Goal: Information Seeking & Learning: Learn about a topic

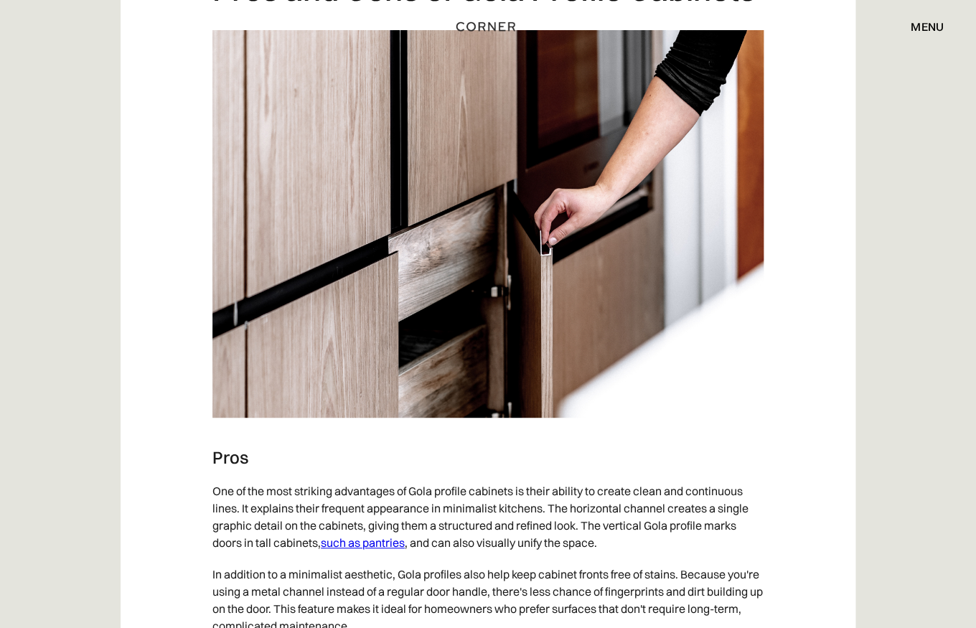
scroll to position [1955, 0]
click at [365, 543] on link "such as pantries" at bounding box center [363, 542] width 84 height 14
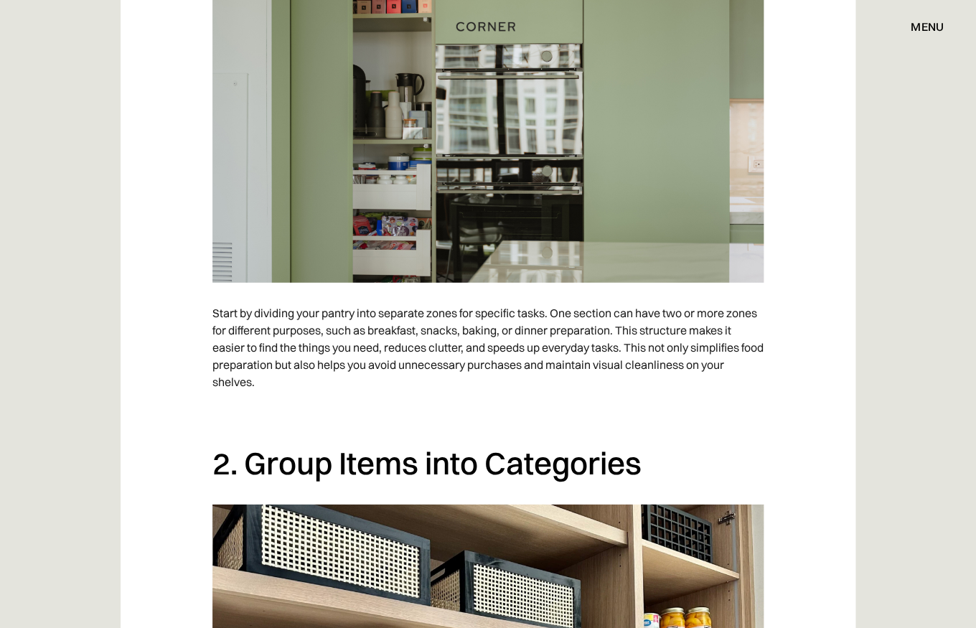
scroll to position [1307, 0]
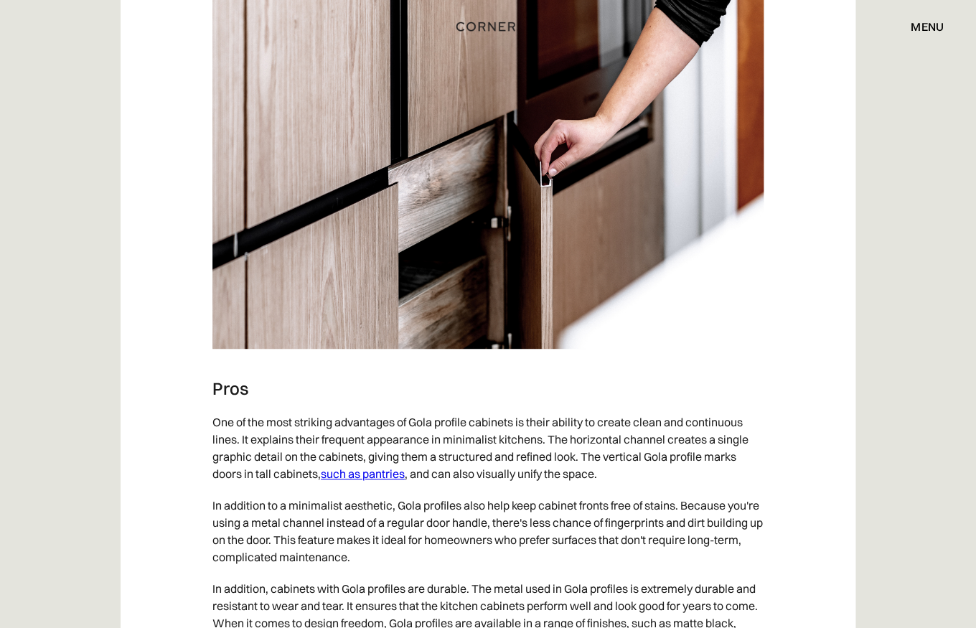
scroll to position [2025, 0]
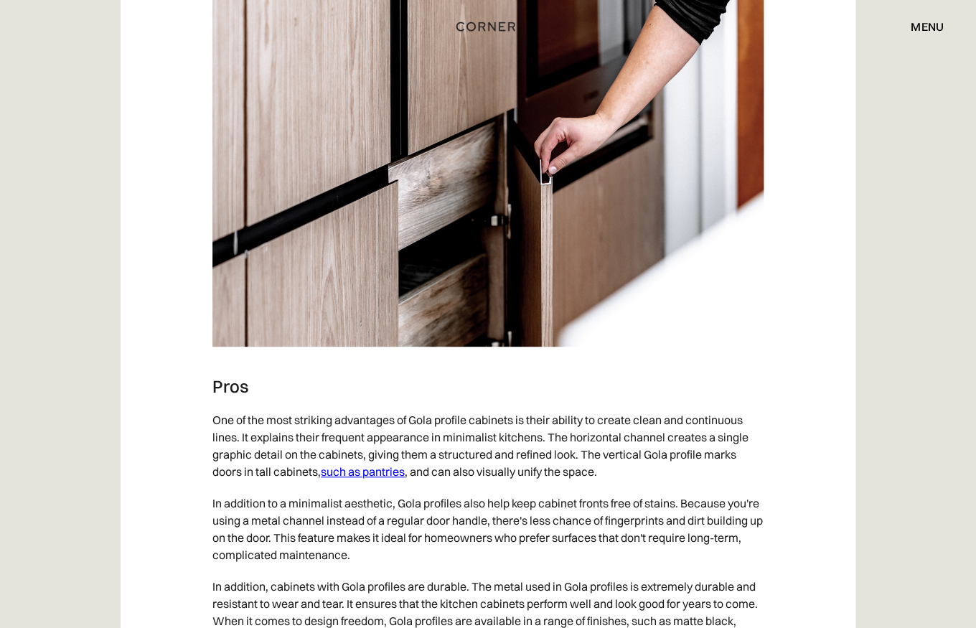
click at [545, 194] on img at bounding box center [488, 153] width 551 height 388
click at [455, 185] on img at bounding box center [488, 153] width 551 height 388
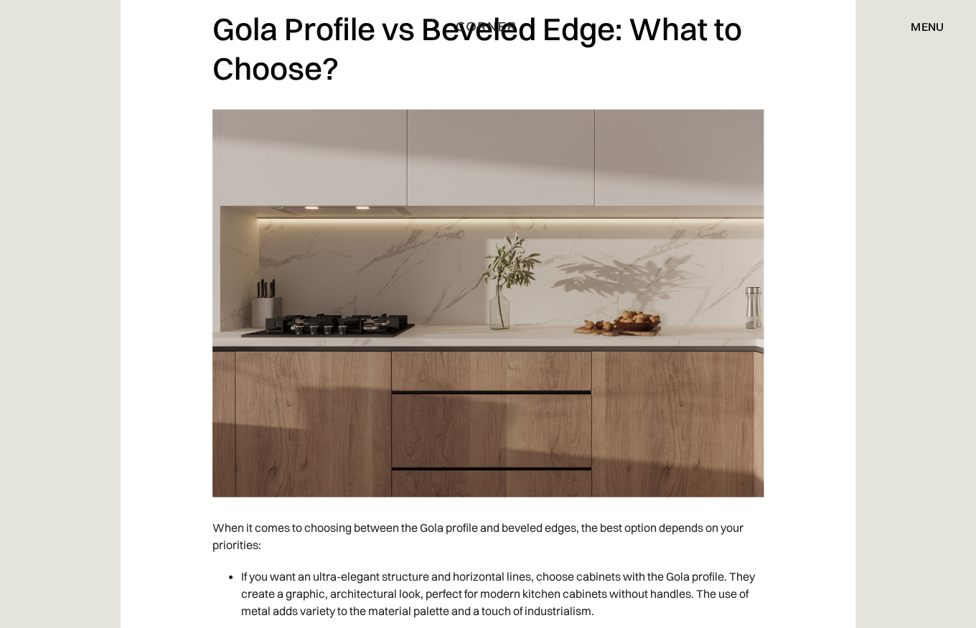
scroll to position [4777, 0]
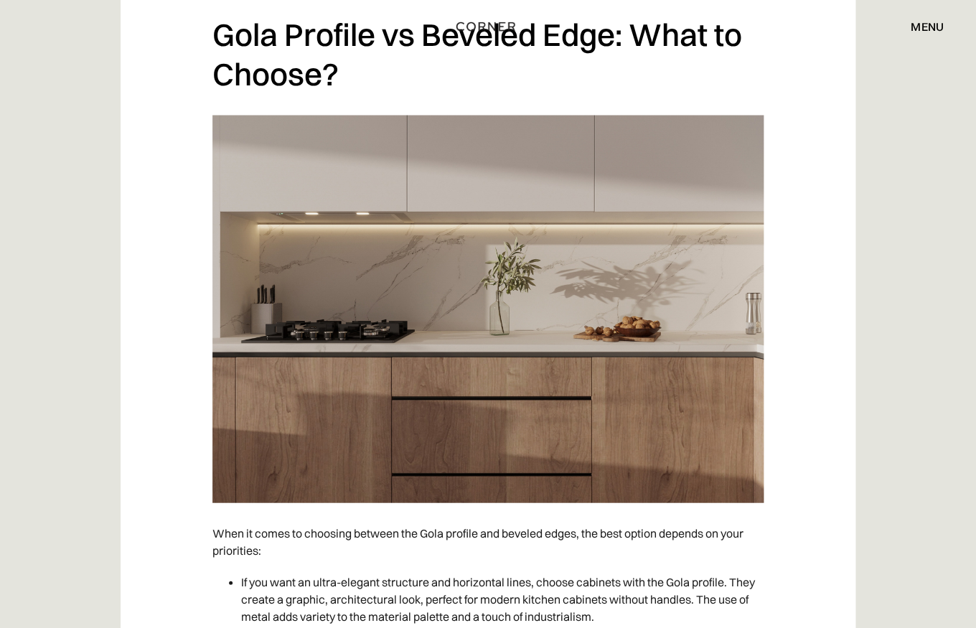
click at [559, 386] on img at bounding box center [488, 309] width 551 height 388
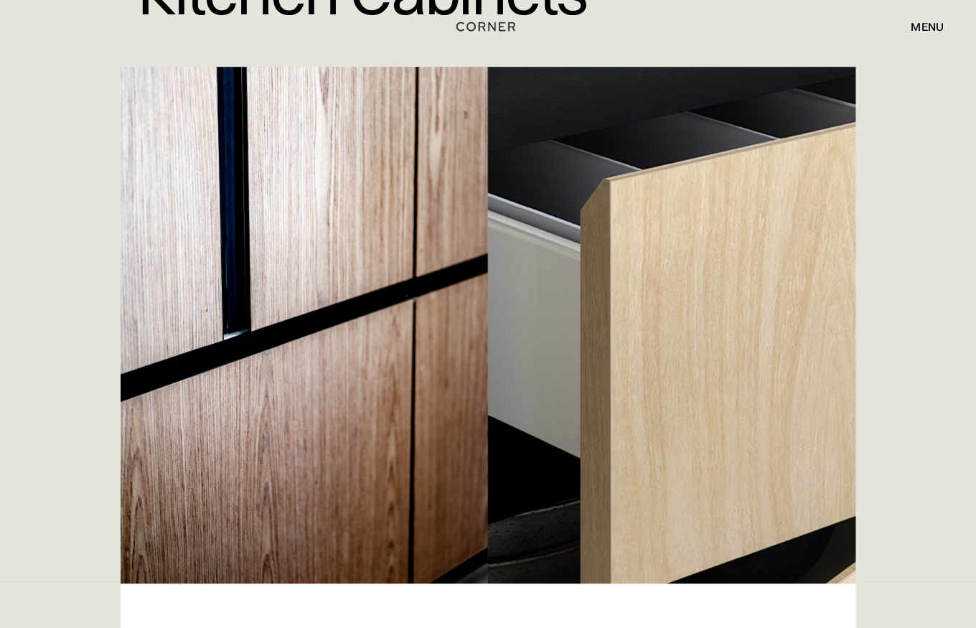
scroll to position [294, 0]
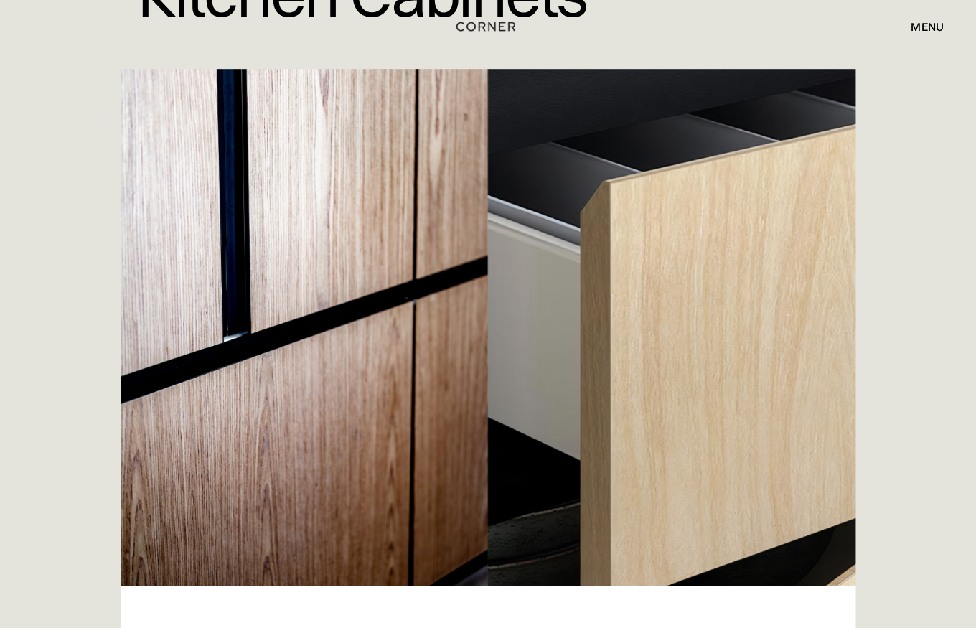
click at [617, 309] on img at bounding box center [488, 327] width 735 height 517
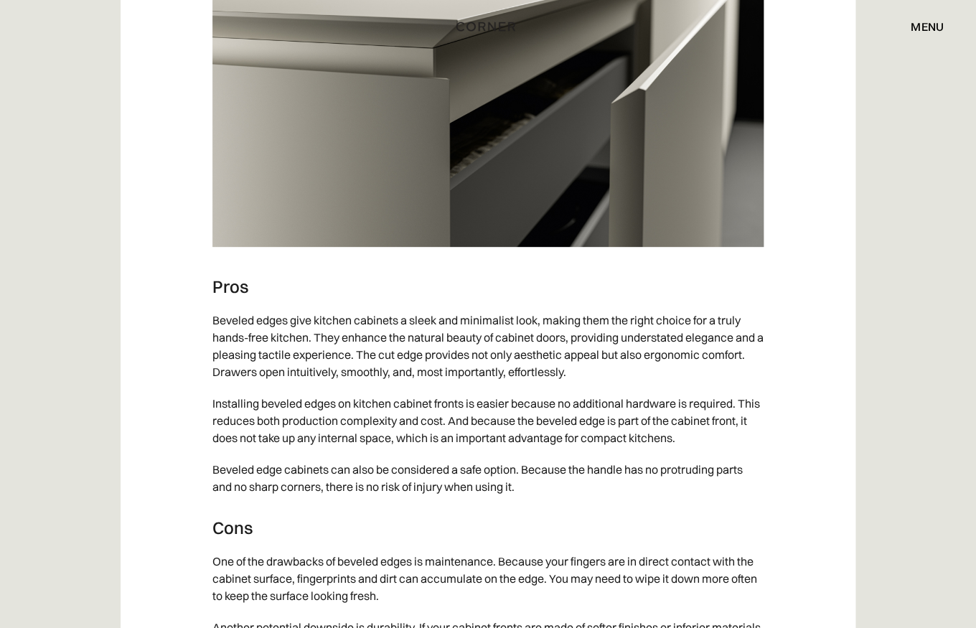
scroll to position [4001, 0]
